Goal: Information Seeking & Learning: Learn about a topic

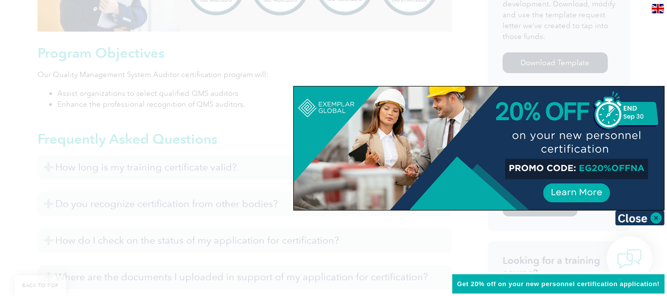
scroll to position [523, 0]
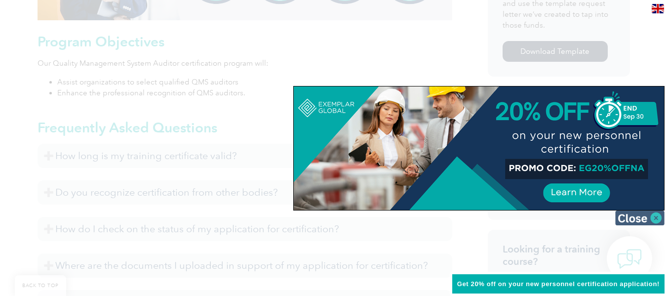
click at [657, 217] on img at bounding box center [639, 217] width 49 height 15
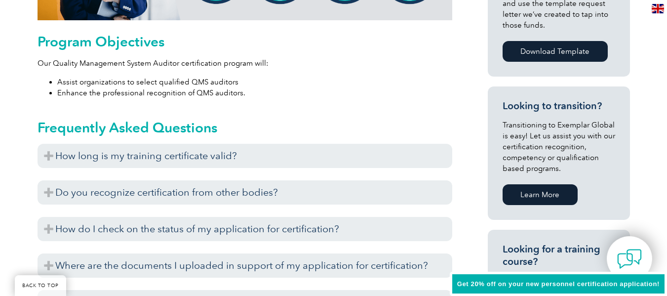
click at [651, 110] on div "General Overview Exemplar Global’s Quality Management System (QMS) Auditor cert…" at bounding box center [333, 224] width 667 height 1051
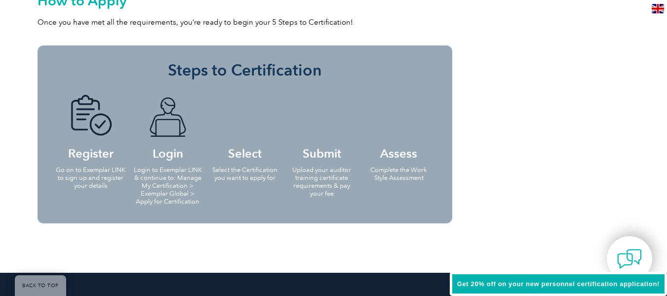
scroll to position [977, 0]
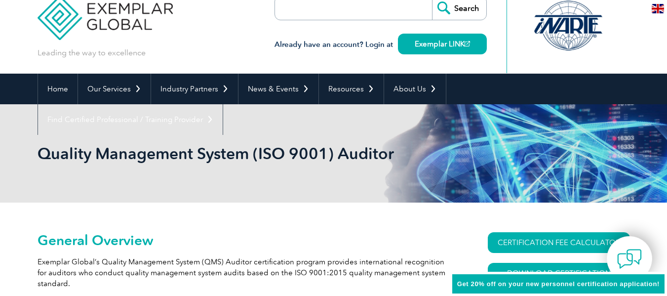
scroll to position [0, 0]
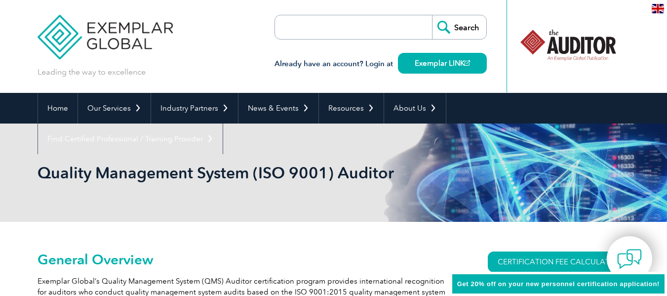
click at [259, 63] on div "Leading the way to excellence Search Already have an account? Login at Exemplar…" at bounding box center [334, 46] width 592 height 93
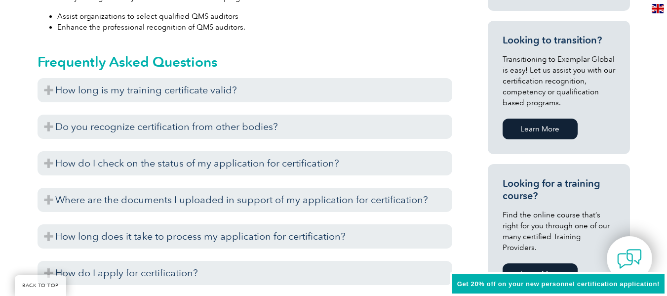
scroll to position [592, 0]
